Goal: Contribute content

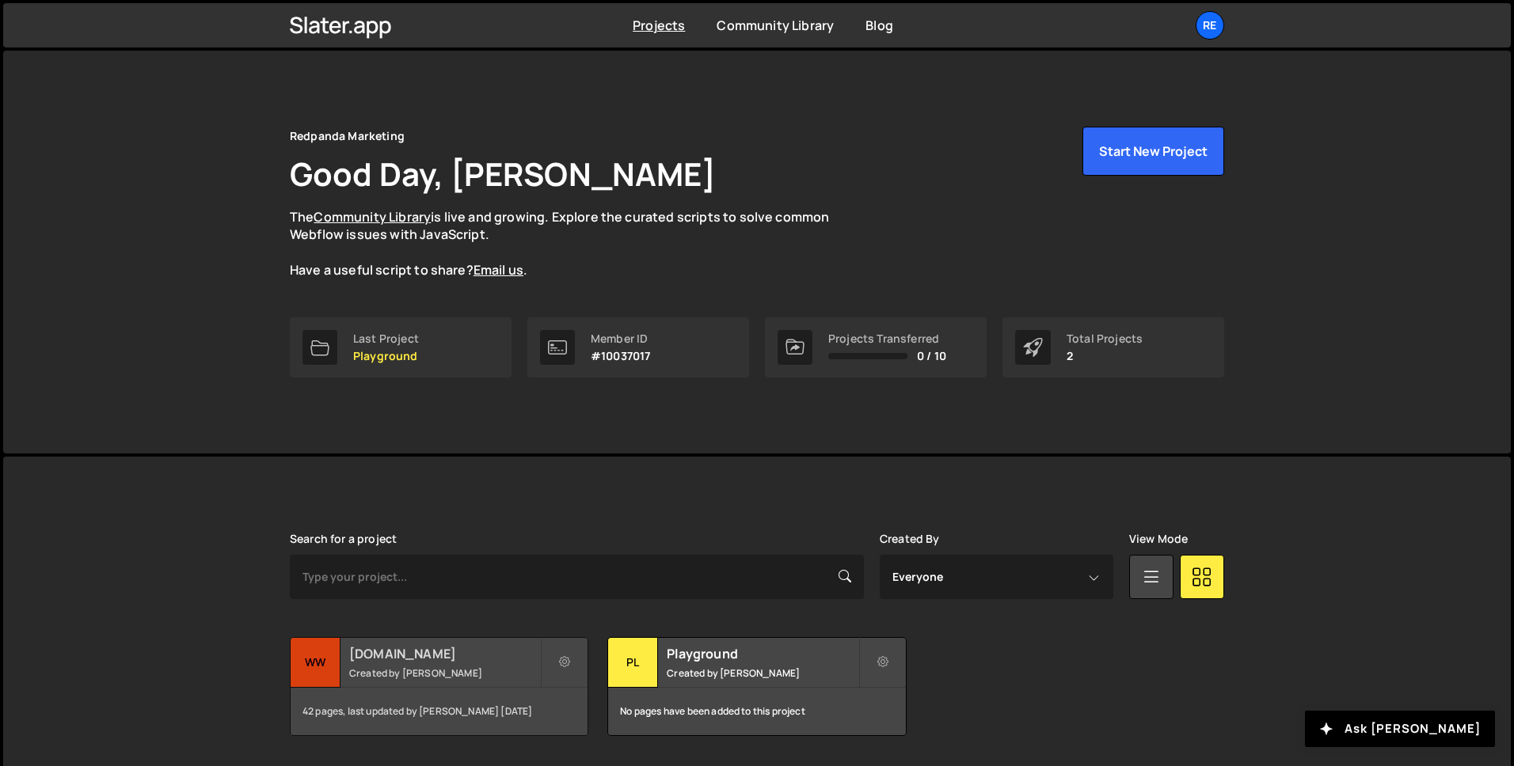
click at [408, 671] on small "Created by [PERSON_NAME]" at bounding box center [444, 673] width 191 height 13
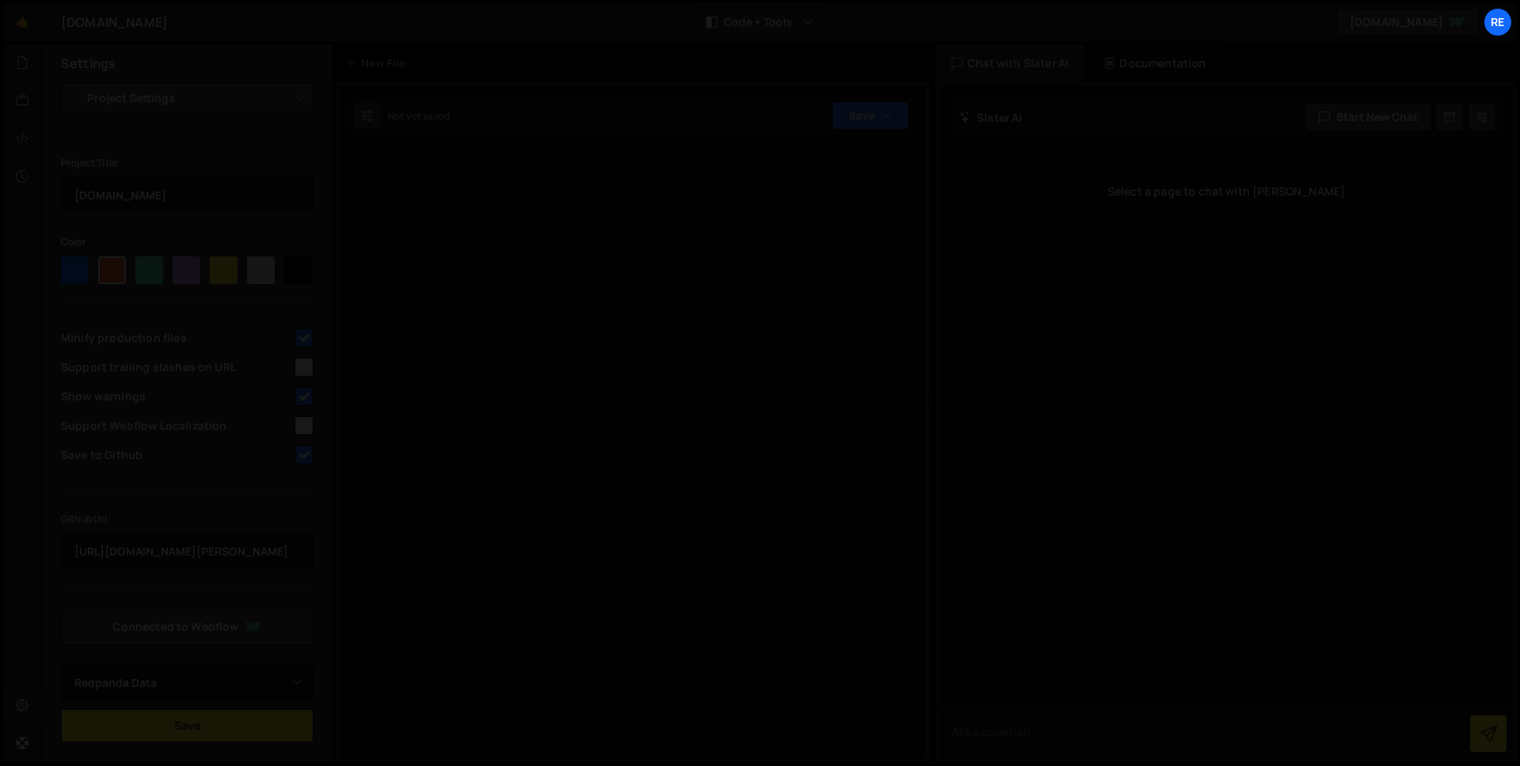
select select "6632a83042773c5a1a5f4443"
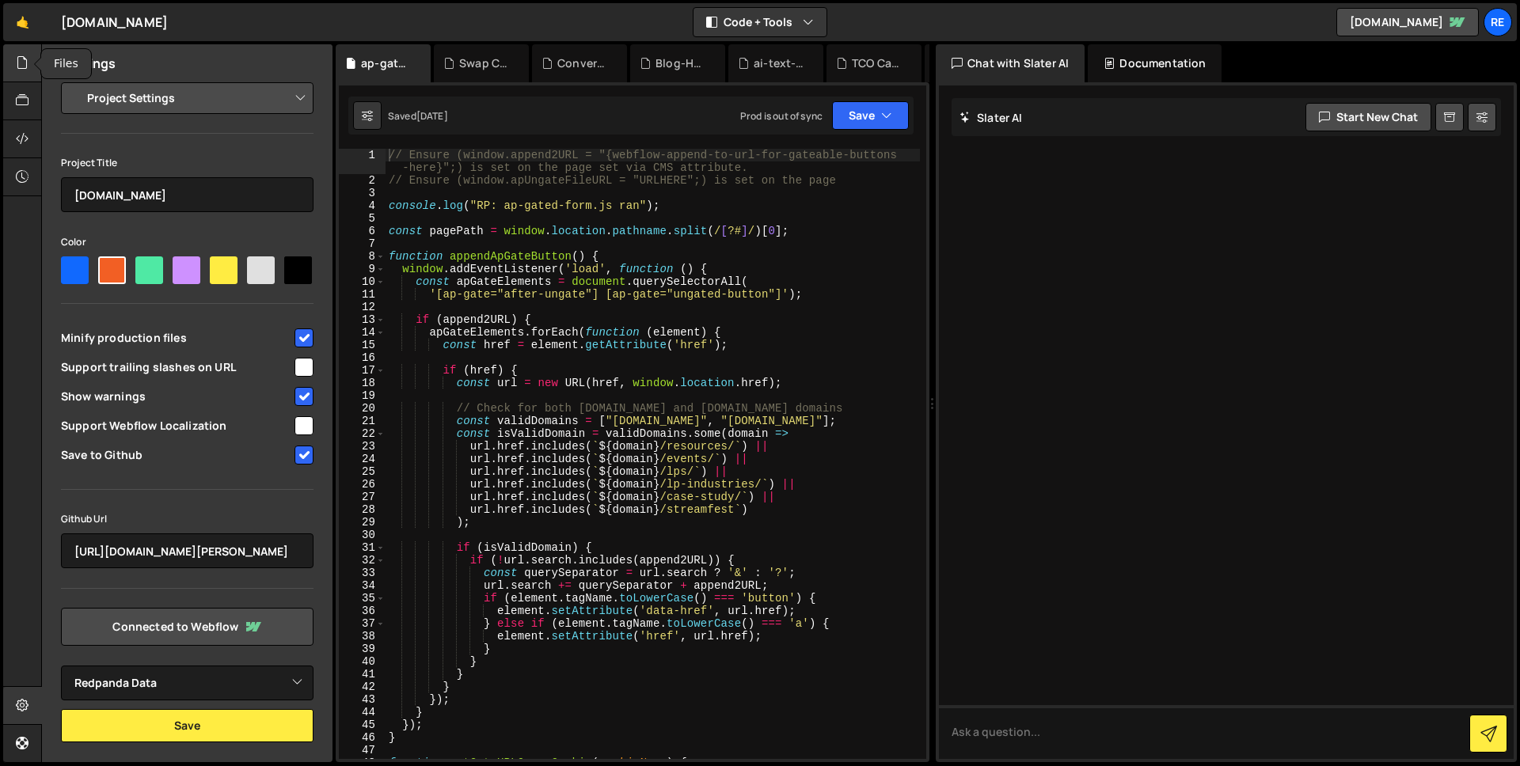
click at [32, 67] on div at bounding box center [22, 63] width 39 height 38
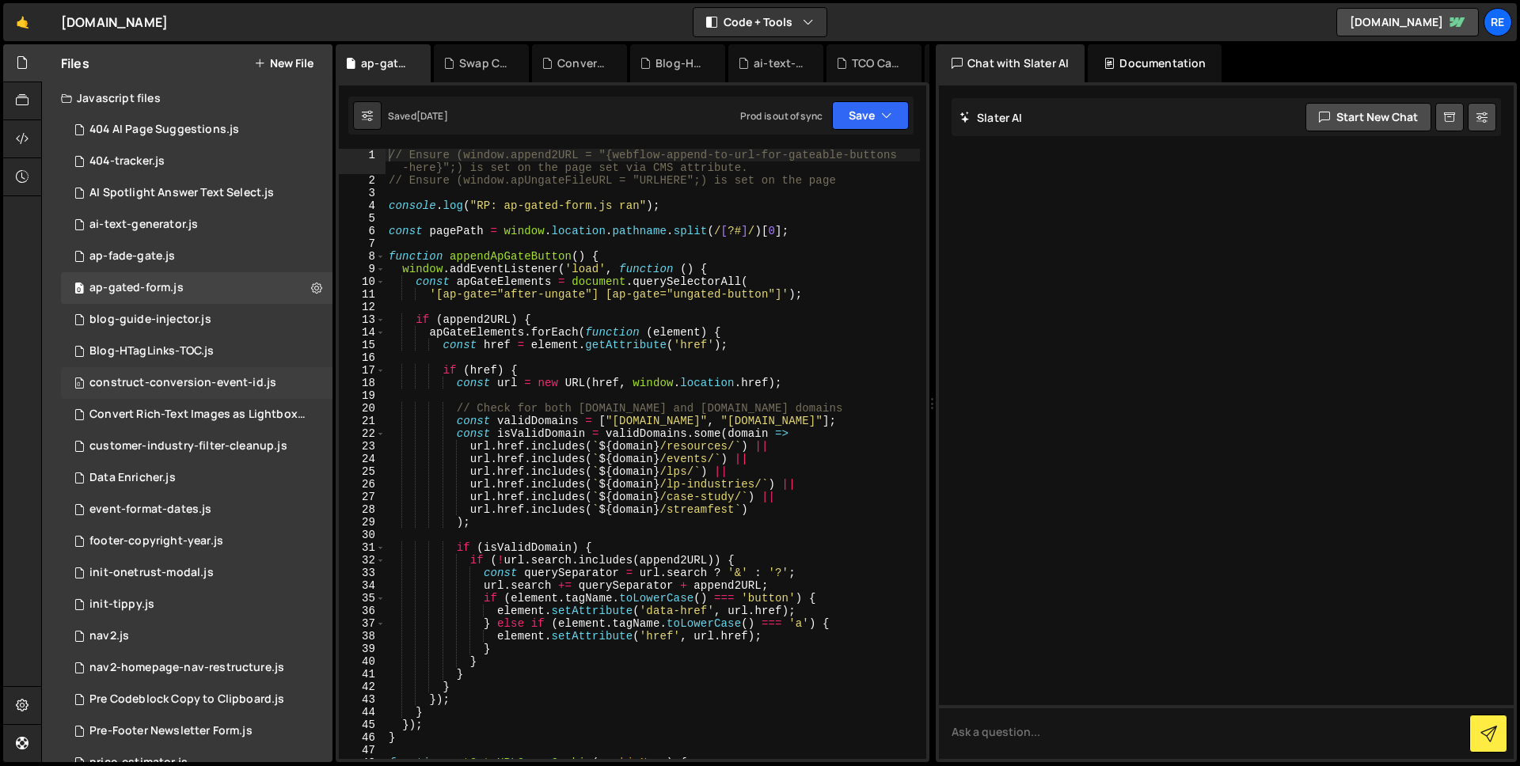
click at [153, 387] on div "construct-conversion-event-id.js" at bounding box center [182, 383] width 187 height 14
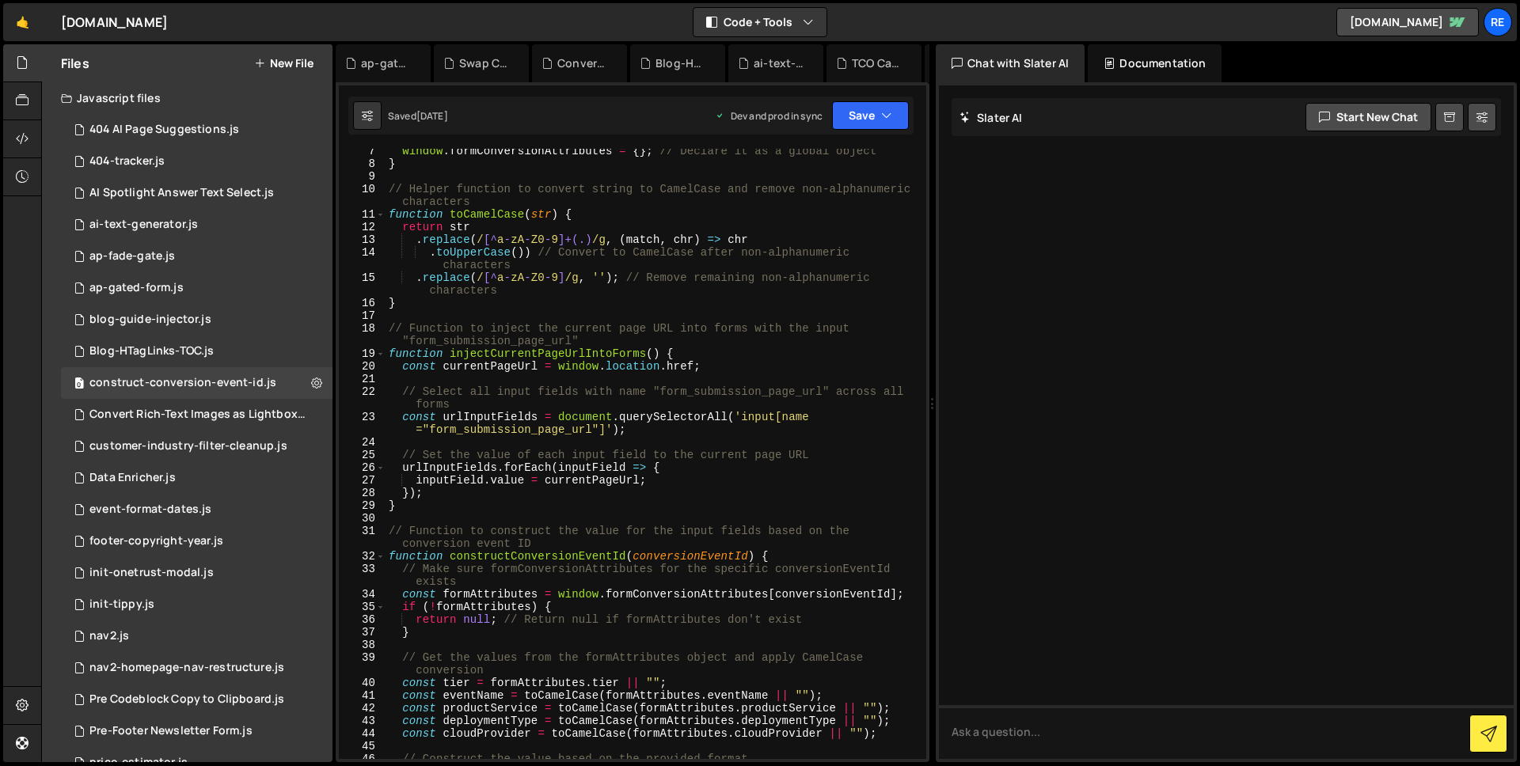
scroll to position [195, 0]
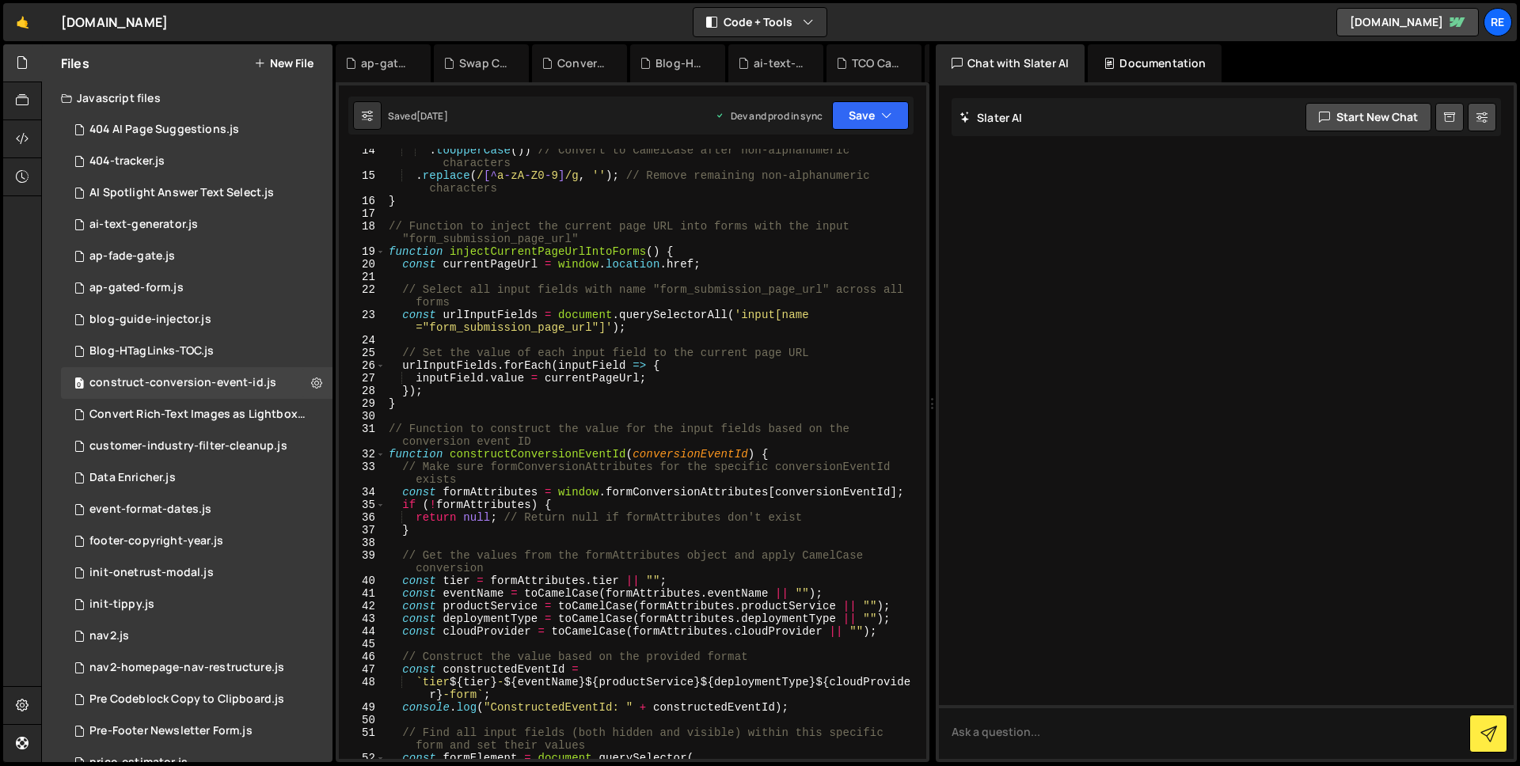
click at [708, 545] on div ". toUpperCase ( )) // Convert to CamelCase after non-alphanumeric characters . …" at bounding box center [653, 468] width 534 height 648
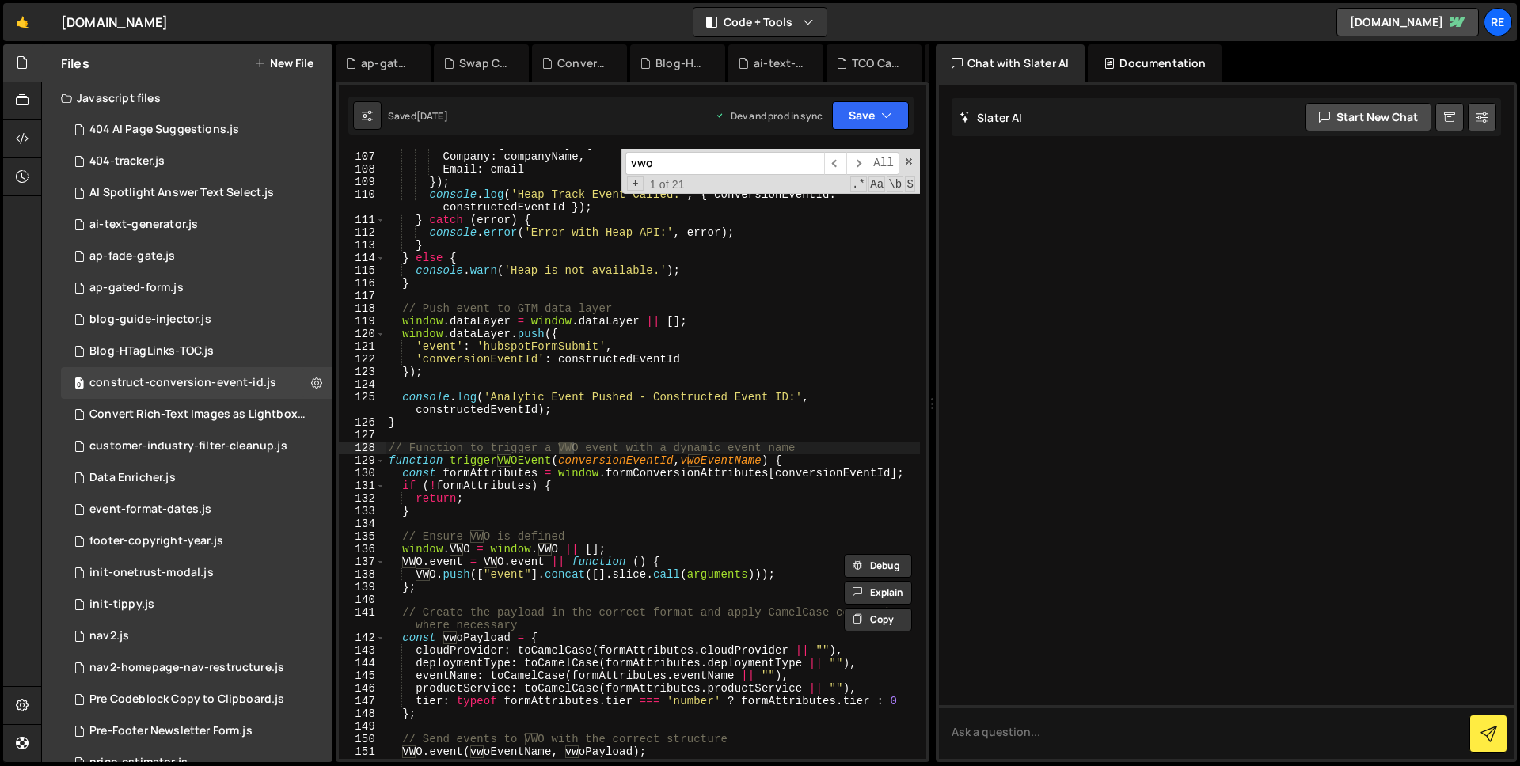
scroll to position [1545, 0]
type input "vwo"
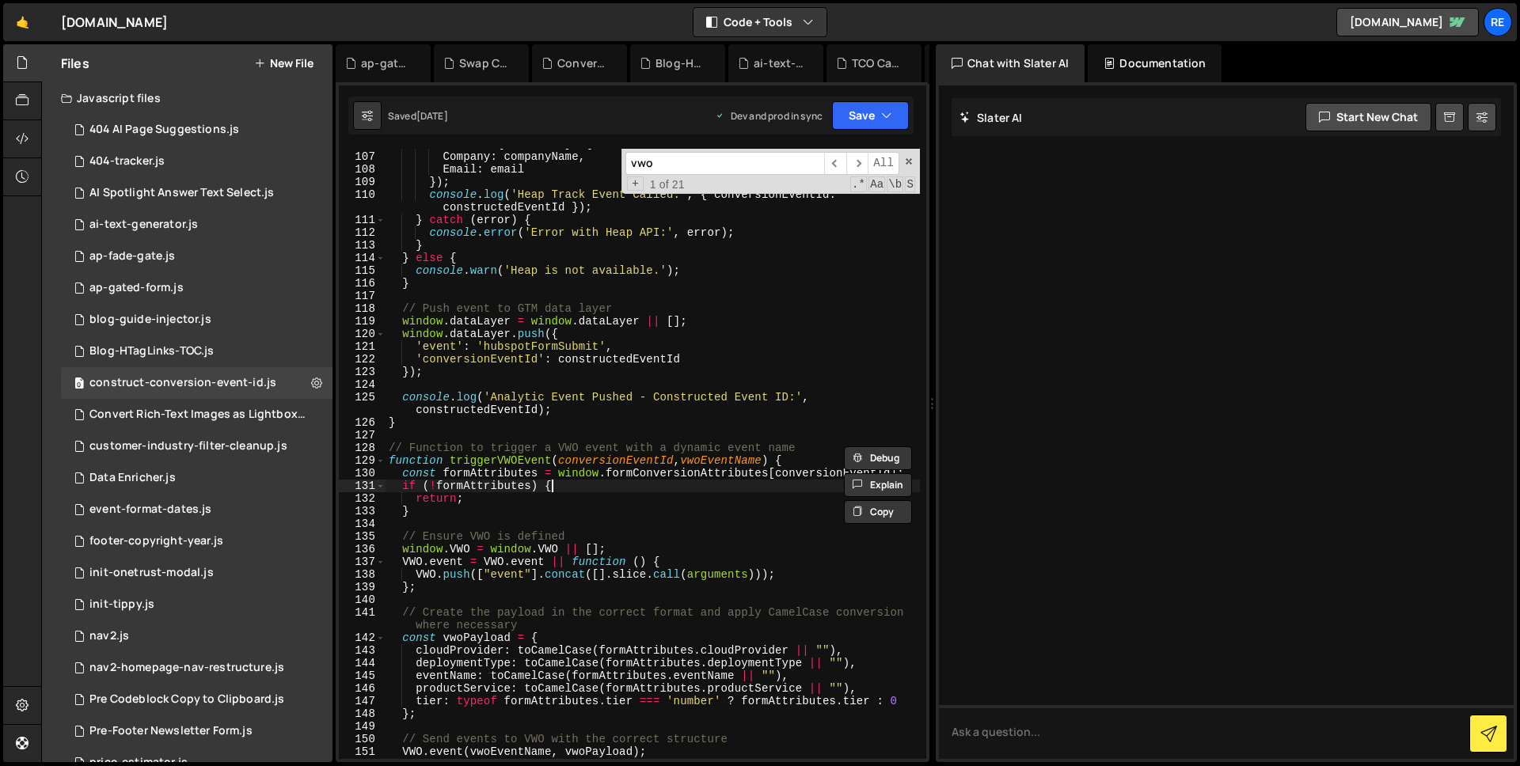
click at [641, 485] on div "Name : ` ${ firstName } ${ lastName } ` , Company : companyName , Email : email…" at bounding box center [653, 456] width 534 height 636
click at [641, 591] on div "Name : ` ${ firstName } ${ lastName } ` , Company : companyName , Email : email…" at bounding box center [653, 456] width 534 height 636
type textarea "};"
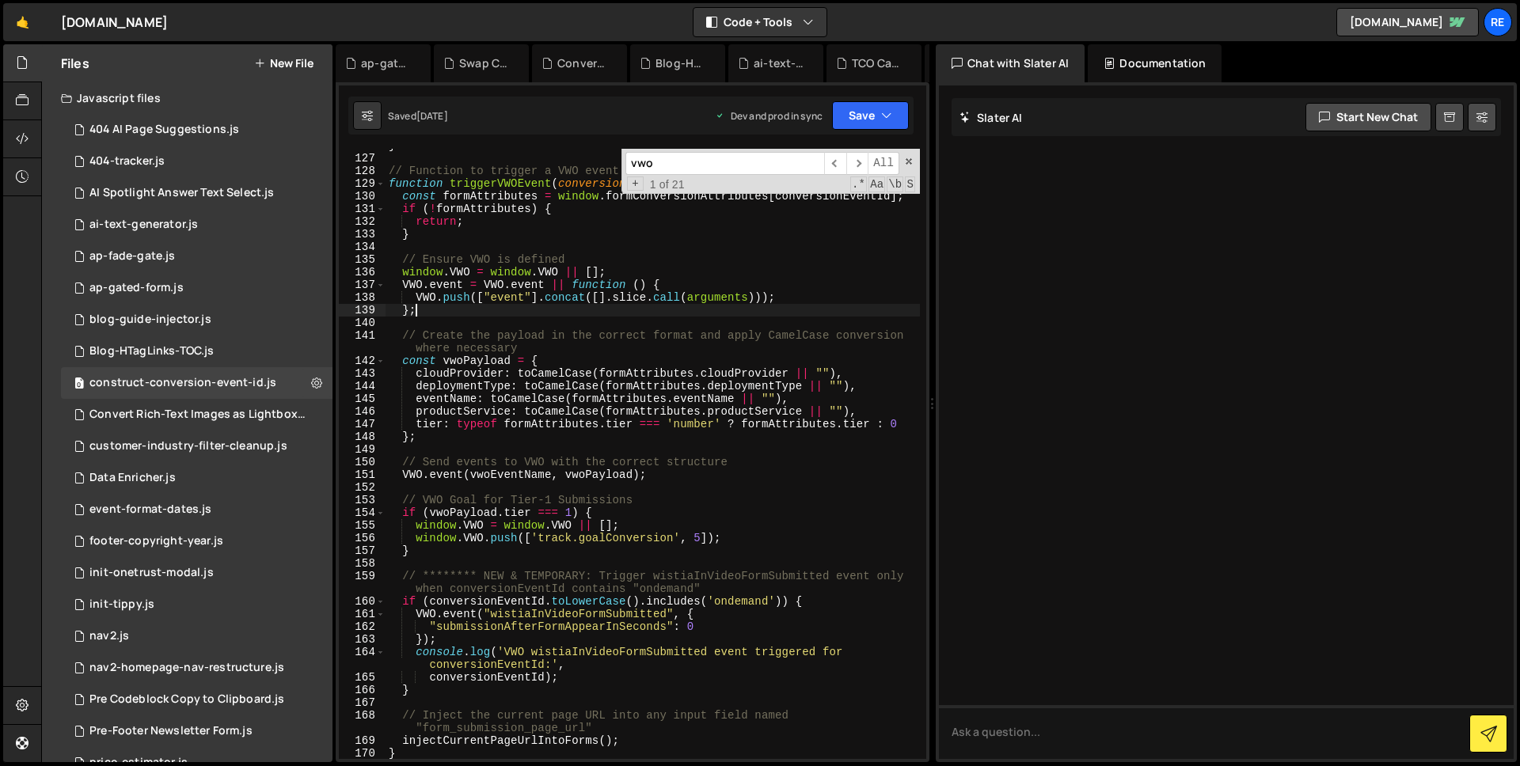
scroll to position [1821, 0]
